Goal: Task Accomplishment & Management: Complete application form

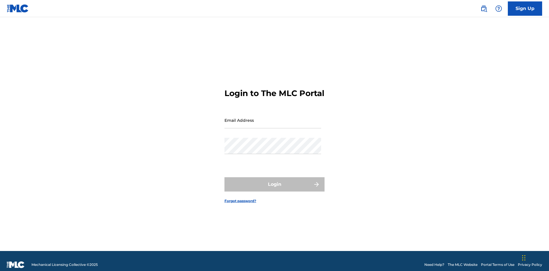
scroll to position [7, 0]
click at [273, 118] on input "Email Address" at bounding box center [273, 120] width 97 height 16
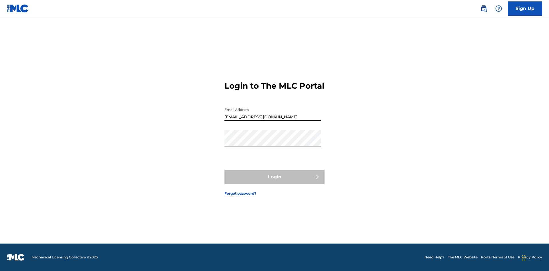
type input "[EMAIL_ADDRESS][DOMAIN_NAME]"
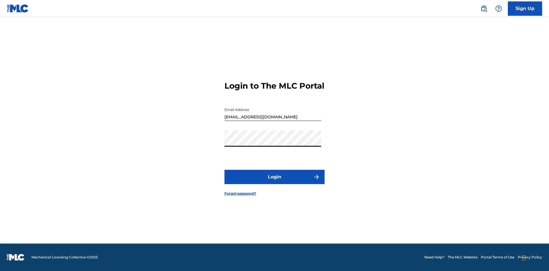
click at [275, 182] on button "Login" at bounding box center [275, 177] width 100 height 14
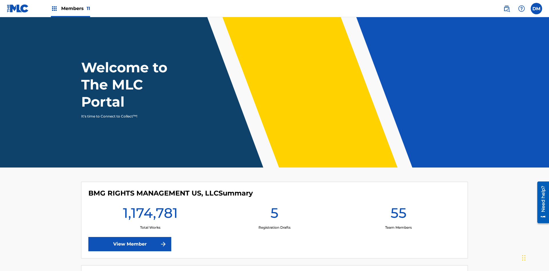
scroll to position [25, 0]
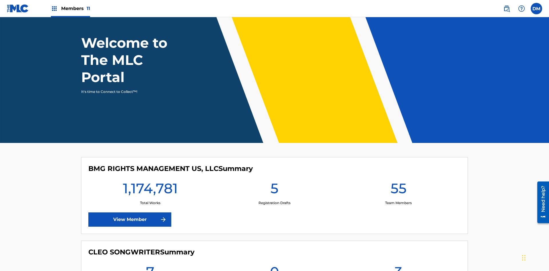
click at [70, 8] on span "Members 11" at bounding box center [75, 8] width 29 height 7
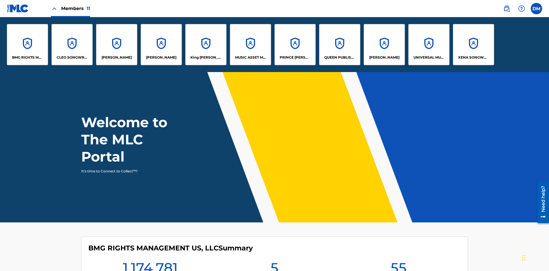
click at [429, 57] on p "UNIVERSAL MUSIC PUB GROUP" at bounding box center [429, 57] width 31 height 5
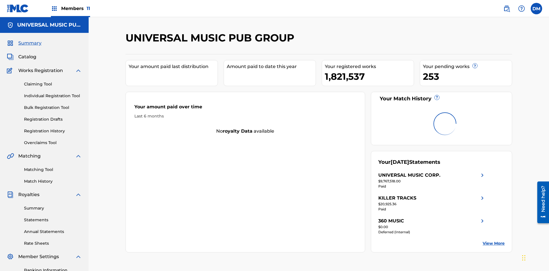
click at [53, 93] on link "Individual Registration Tool" at bounding box center [53, 96] width 58 height 6
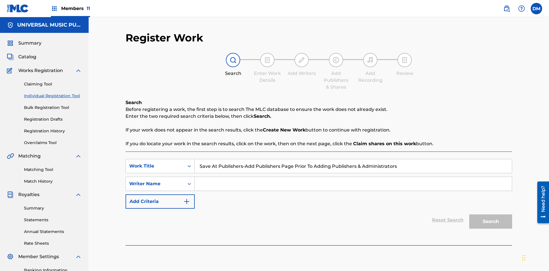
type input "Save At Publishers-Add Publishers Page Prior To Adding Publishers & Administrat…"
click at [353, 177] on input "Search Form" at bounding box center [353, 184] width 317 height 14
click at [491, 215] on button "Search" at bounding box center [490, 222] width 43 height 14
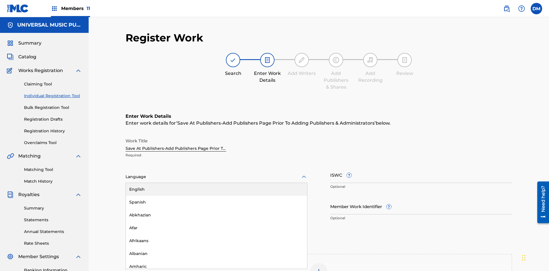
click at [217, 222] on div "Afar" at bounding box center [216, 228] width 181 height 13
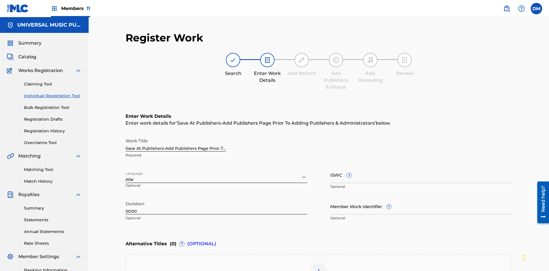
click at [421, 198] on input "Member Work Identifier ?" at bounding box center [421, 206] width 182 height 16
type input "[PHONE_NUMBER]"
click at [421, 167] on input "ISWC ?" at bounding box center [421, 175] width 182 height 16
type input "T-123.456.789-4"
click at [319, 268] on img at bounding box center [318, 271] width 7 height 7
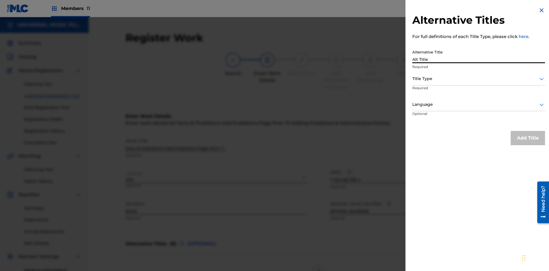
type input "Alt Title"
click at [479, 79] on div at bounding box center [478, 78] width 133 height 7
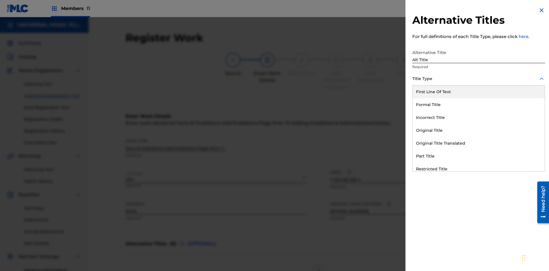
click at [479, 130] on div "Original Title" at bounding box center [479, 130] width 132 height 13
click at [479, 104] on div at bounding box center [478, 104] width 133 height 7
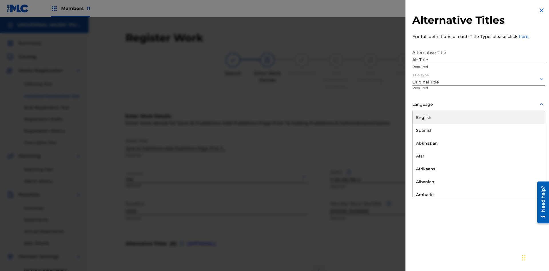
click at [528, 138] on button "Add Title" at bounding box center [528, 138] width 34 height 14
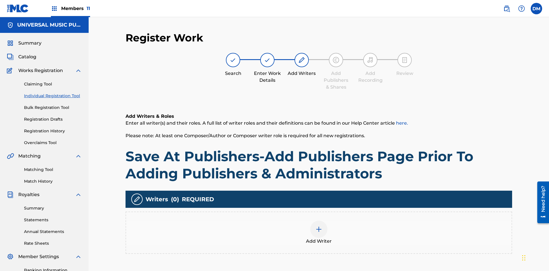
click at [319, 226] on img at bounding box center [318, 229] width 7 height 7
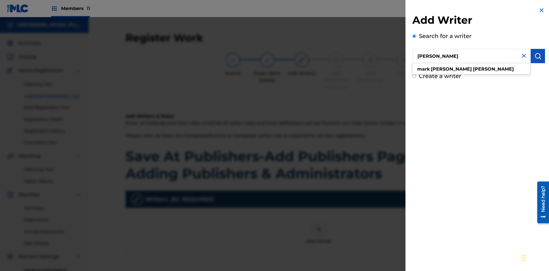
type input "[PERSON_NAME]"
click at [538, 56] on img "submit" at bounding box center [538, 56] width 7 height 7
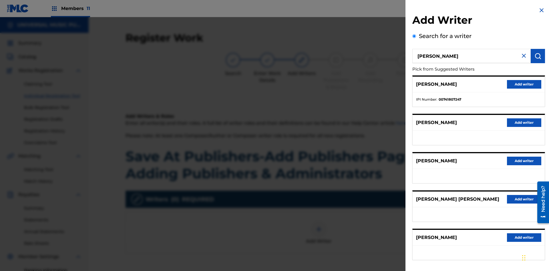
click at [524, 84] on button "Add writer" at bounding box center [524, 84] width 34 height 9
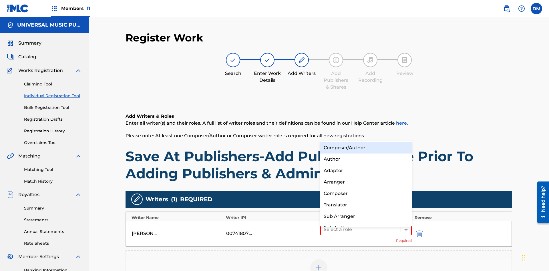
click at [366, 193] on div "Composer" at bounding box center [366, 193] width 92 height 11
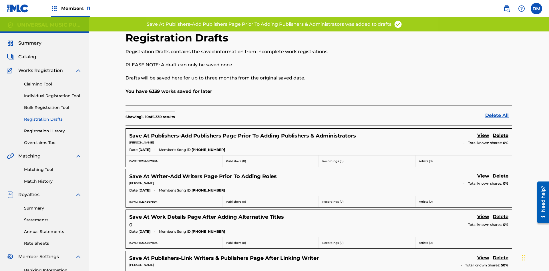
click at [483, 132] on link "View" at bounding box center [483, 136] width 12 height 8
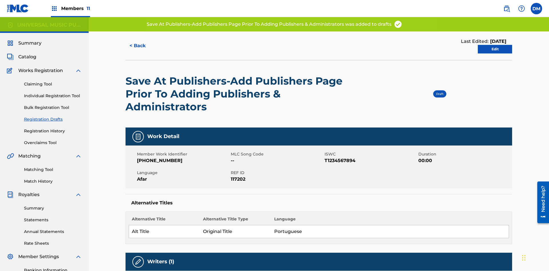
click at [495, 45] on link "Edit" at bounding box center [495, 49] width 34 height 9
